Goal: Task Accomplishment & Management: Manage account settings

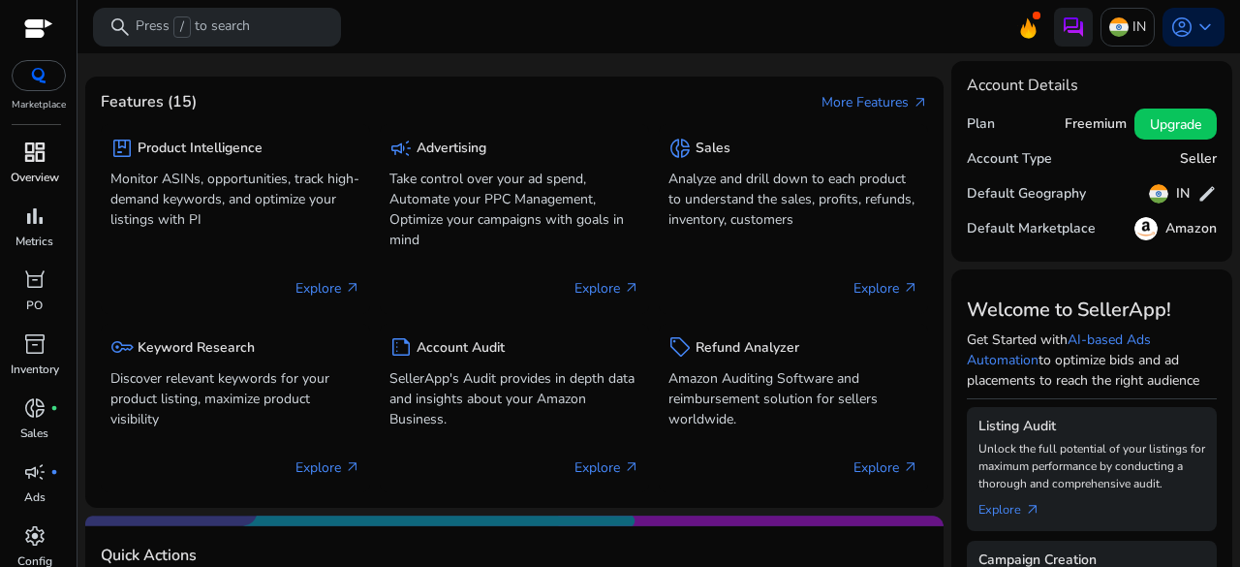
click at [31, 151] on span "dashboard" at bounding box center [34, 151] width 23 height 23
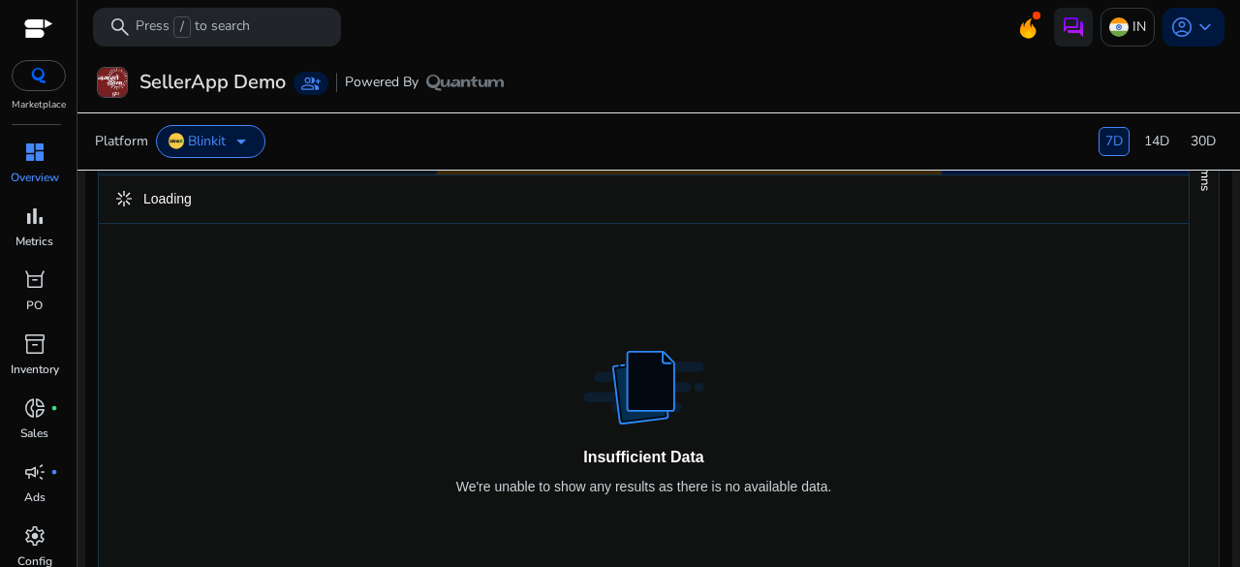
scroll to position [1323, 0]
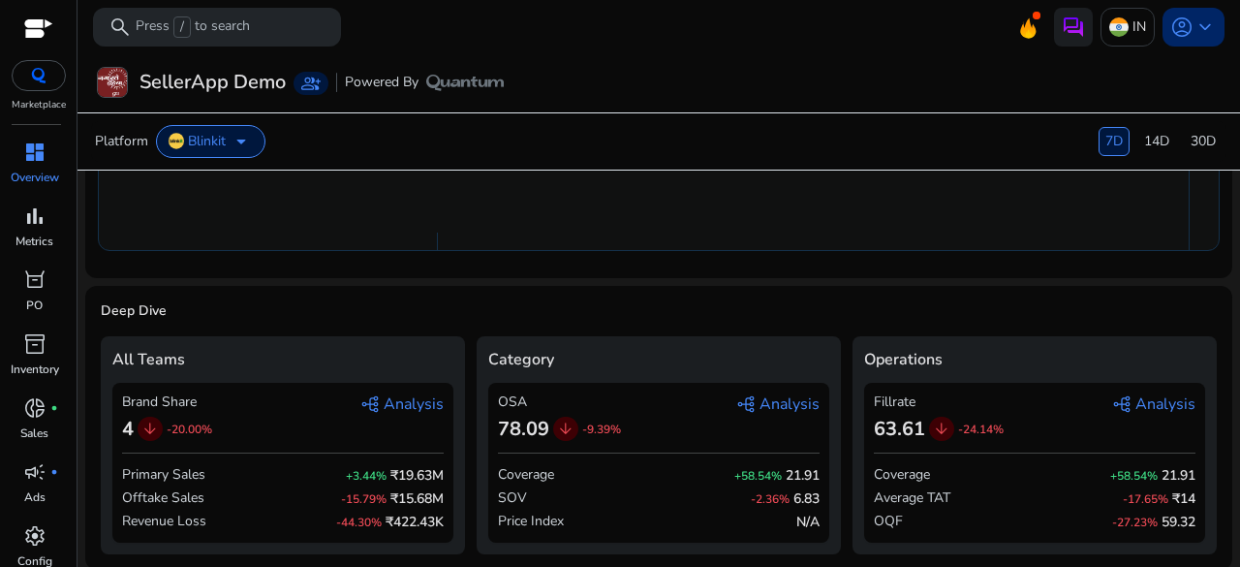
click at [1198, 27] on span "keyboard_arrow_down" at bounding box center [1204, 26] width 23 height 23
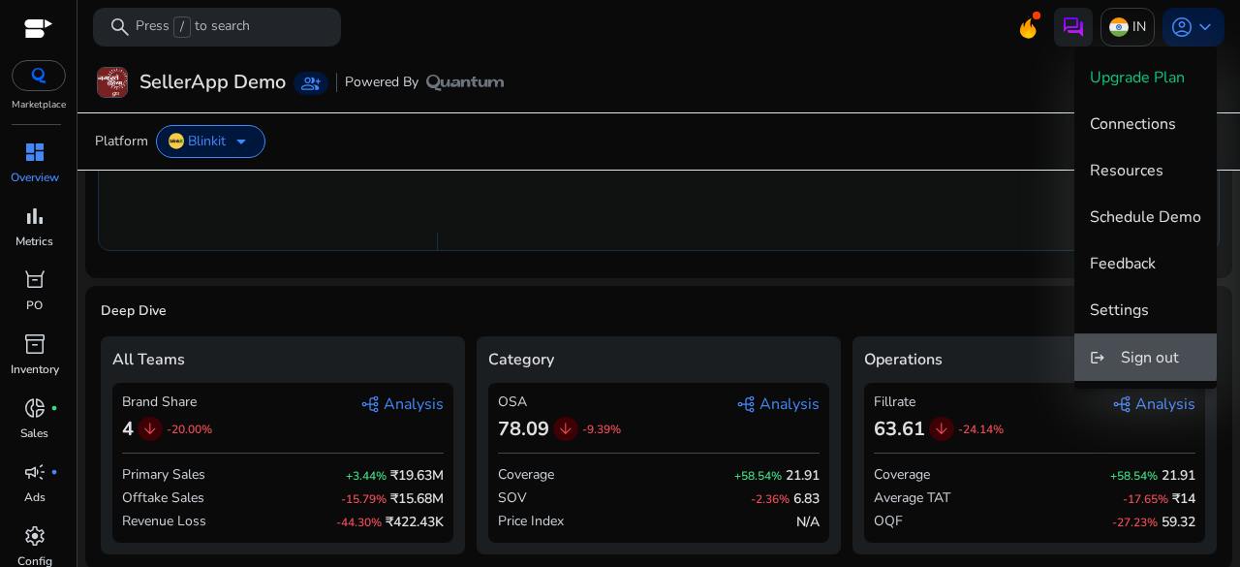
click at [1122, 352] on span "Sign out" at bounding box center [1149, 357] width 58 height 21
